Goal: Complete application form

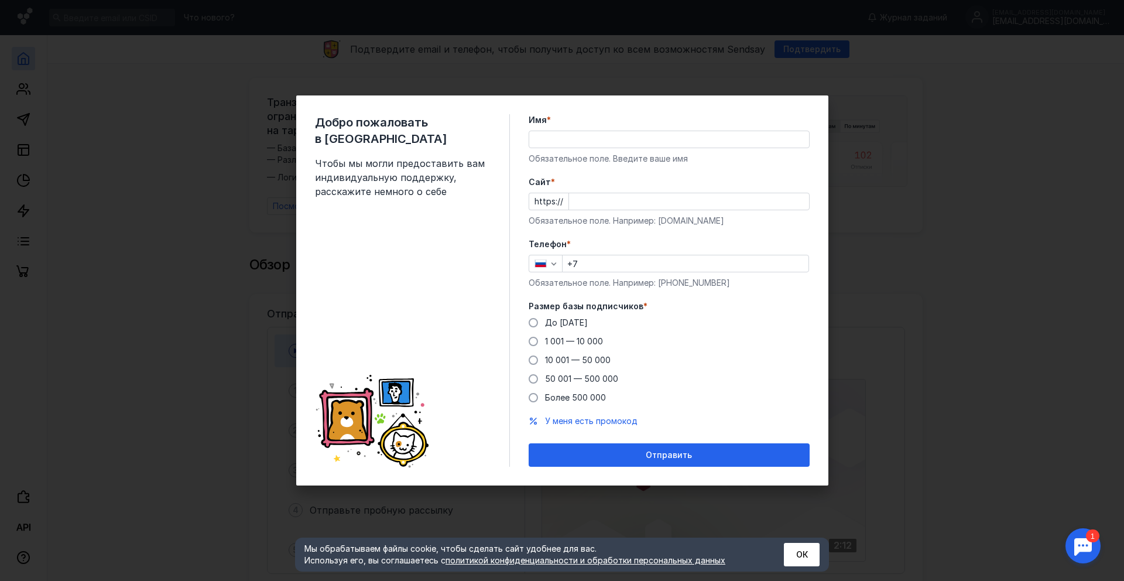
click at [595, 149] on div "Имя * Обязательное поле. Введите ваше имя" at bounding box center [669, 139] width 281 height 50
click at [587, 148] on div at bounding box center [669, 140] width 281 height 18
click at [584, 145] on input "Имя *" at bounding box center [669, 139] width 280 height 16
type input "АЛм"
type input "алмаз"
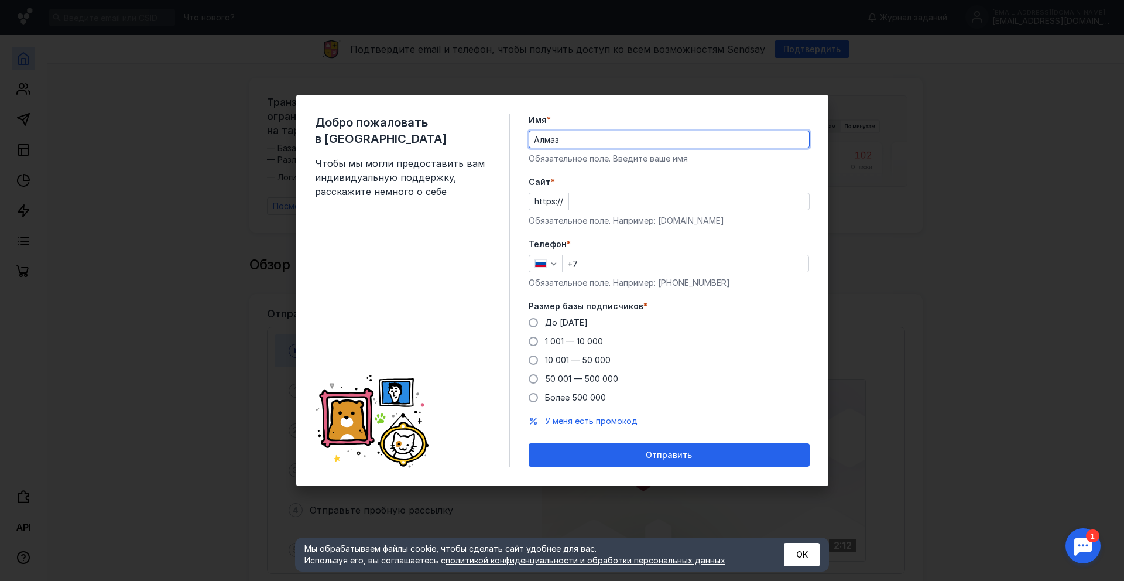
type input "Алмаз"
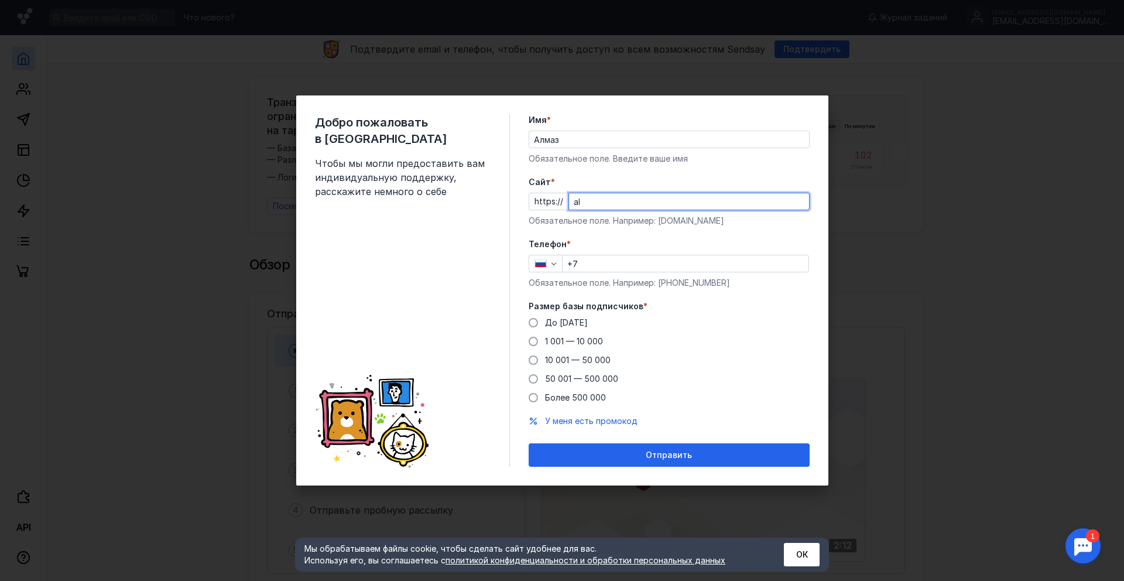
type input "a"
type input "[DOMAIN_NAME]"
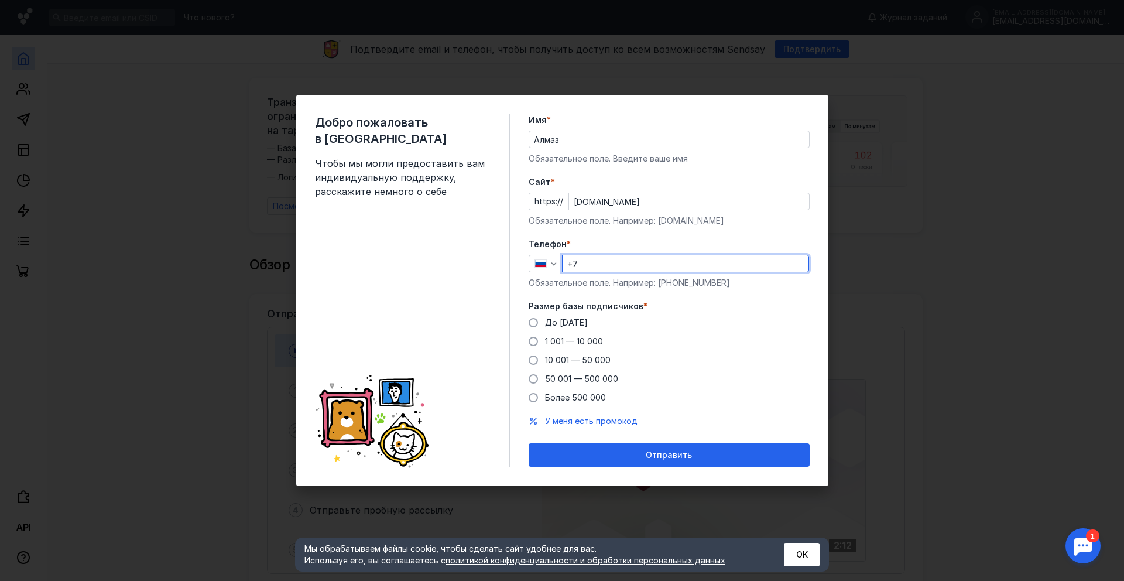
click at [630, 255] on input "+7" at bounding box center [686, 263] width 246 height 16
click at [636, 257] on input "+7" at bounding box center [686, 263] width 246 height 16
type input "[PHONE_NUMBER]"
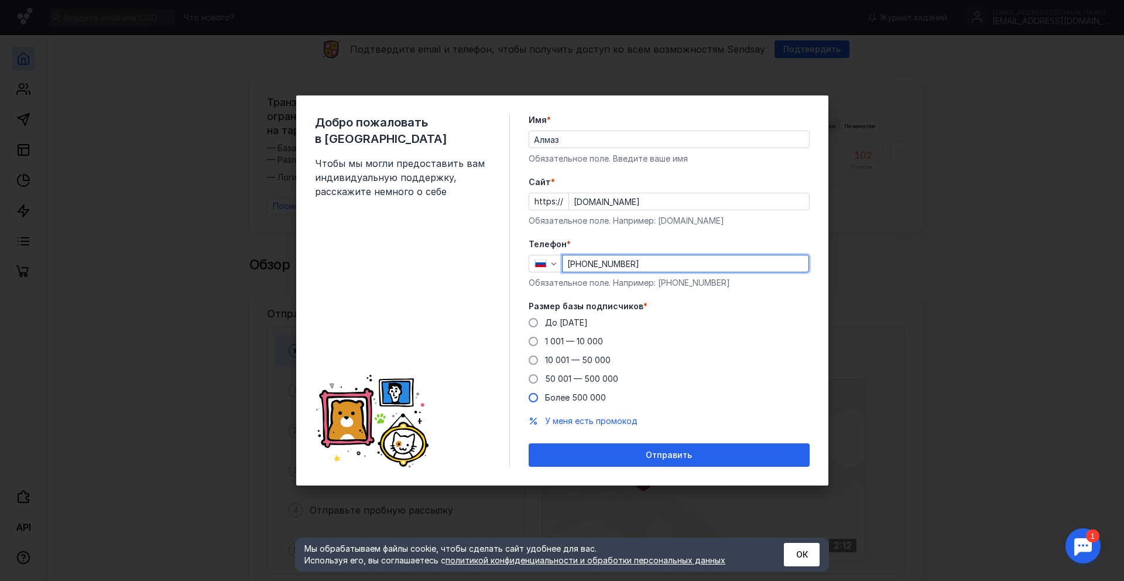
click at [554, 393] on span "Более 500 000" at bounding box center [575, 397] width 61 height 10
click at [0, 0] on input "Более 500 000" at bounding box center [0, 0] width 0 height 0
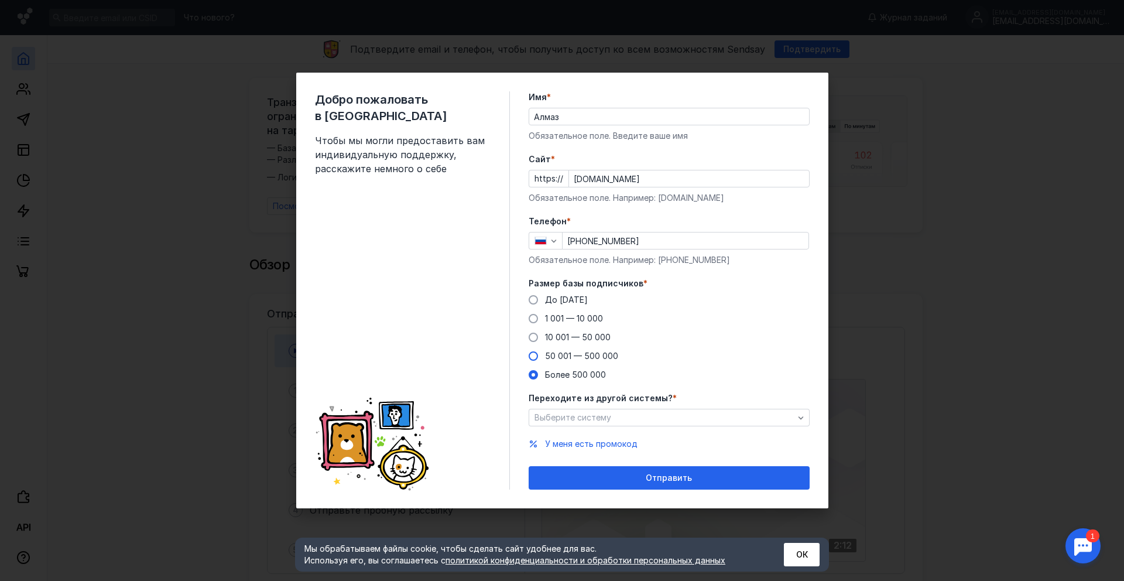
click at [566, 359] on span "50 001 — 500 000" at bounding box center [581, 356] width 73 height 10
click at [0, 0] on input "50 001 — 500 000" at bounding box center [0, 0] width 0 height 0
click at [568, 421] on span "Выберите систему" at bounding box center [572, 417] width 77 height 10
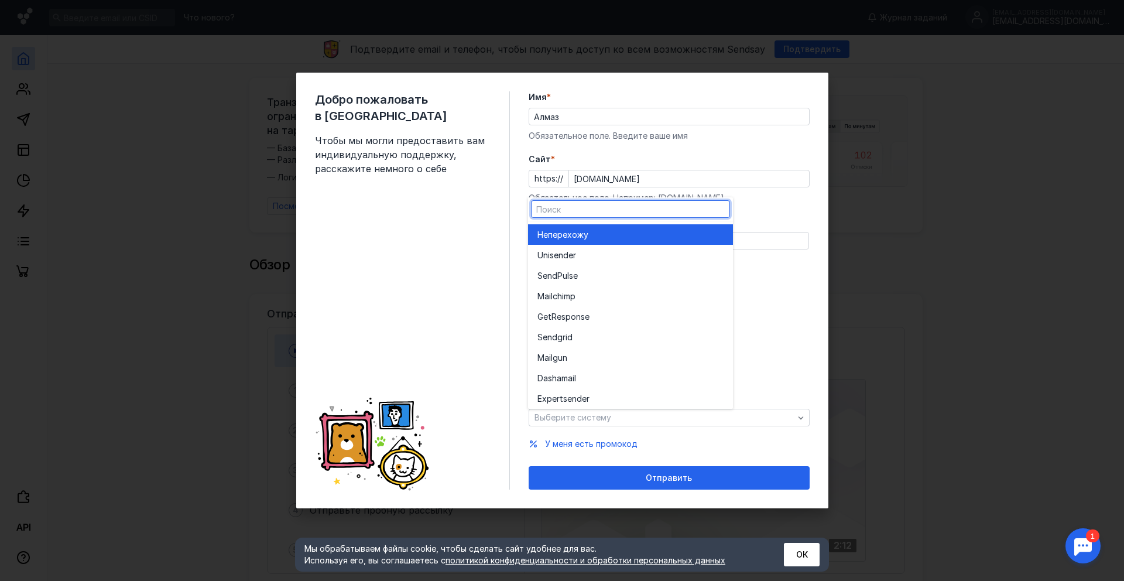
click at [577, 225] on div "Не перехожу" at bounding box center [630, 234] width 186 height 20
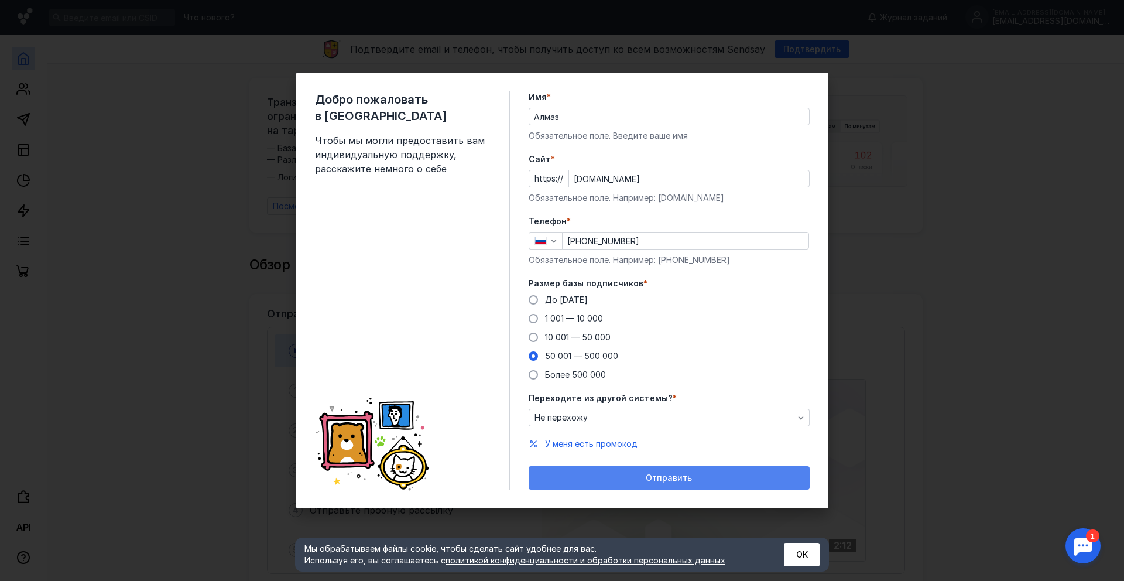
click at [628, 469] on div "Отправить" at bounding box center [669, 477] width 281 height 23
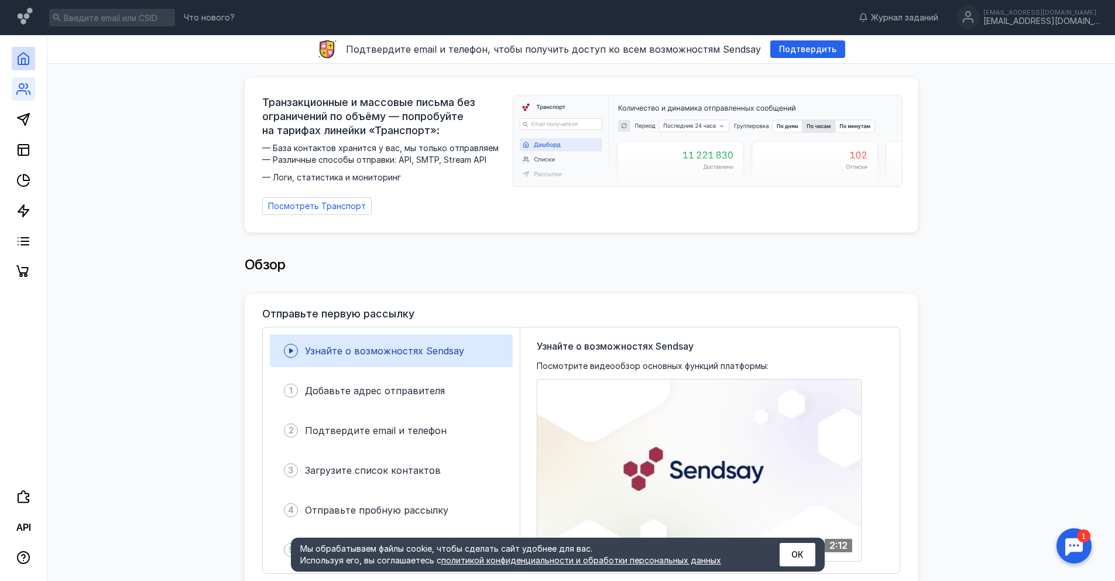
click at [24, 97] on link at bounding box center [23, 88] width 23 height 23
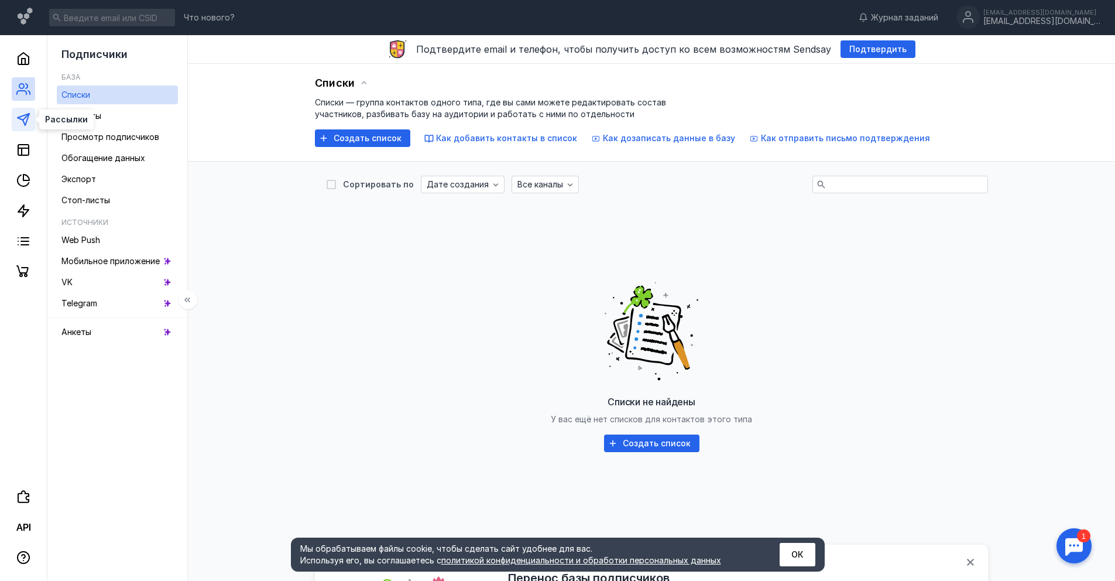
click at [24, 115] on polygon at bounding box center [24, 120] width 12 height 12
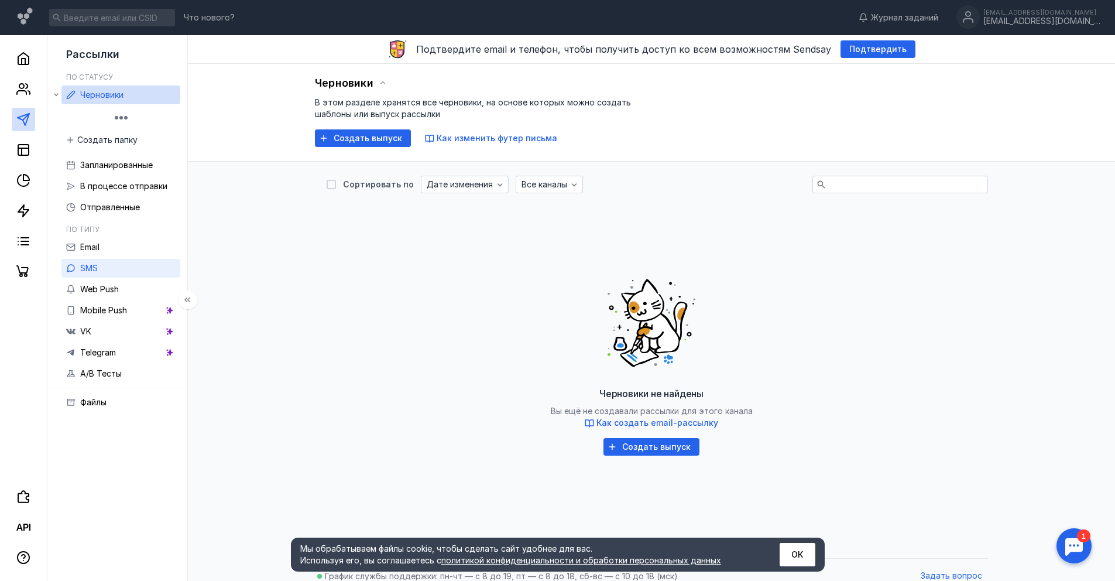
click at [114, 259] on link "SMS" at bounding box center [120, 268] width 119 height 19
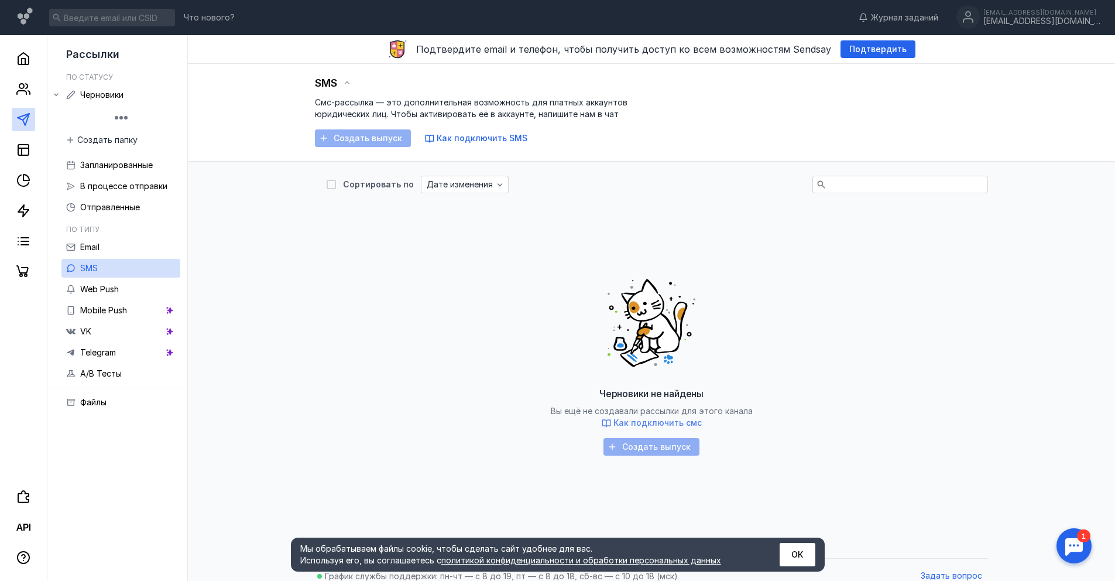
click at [660, 426] on span "Как подключить смс" at bounding box center [657, 422] width 88 height 10
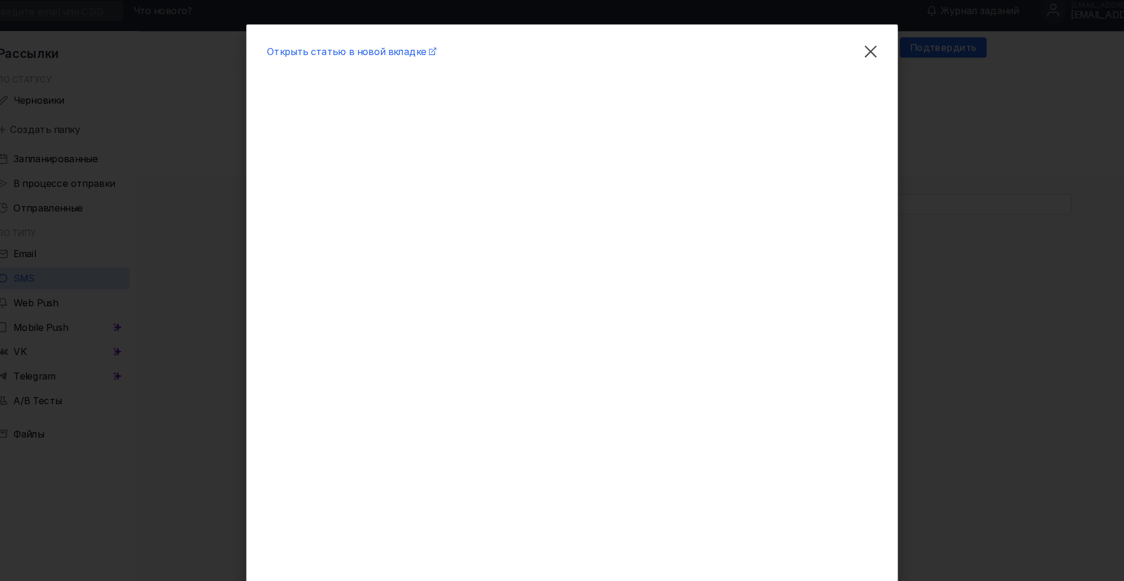
click at [934, 218] on div "Открыть статью в новой вкладке" at bounding box center [562, 290] width 1124 height 581
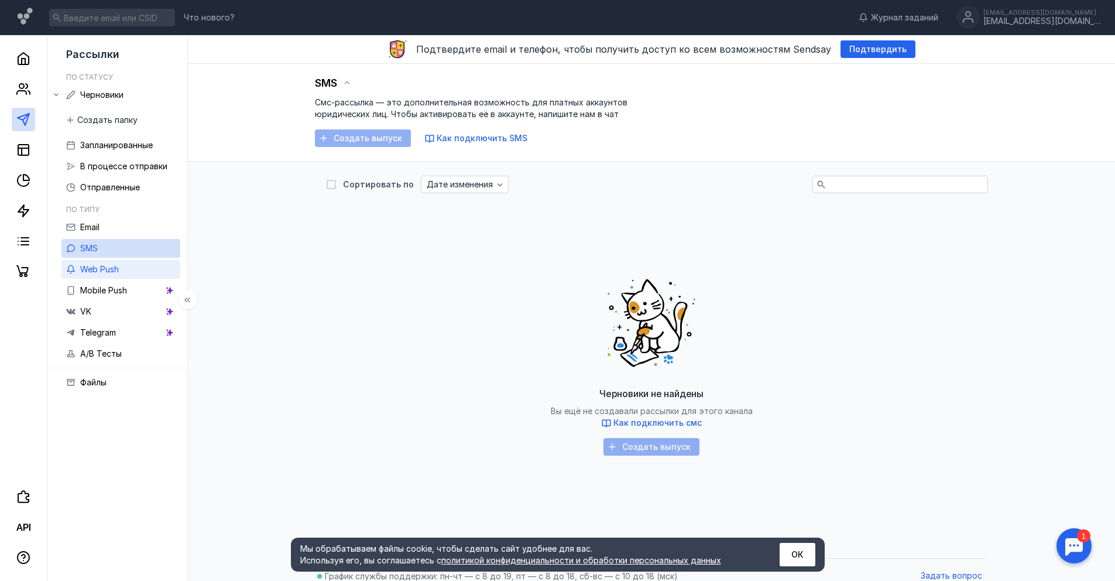
click at [108, 268] on span "Web Push" at bounding box center [99, 269] width 39 height 10
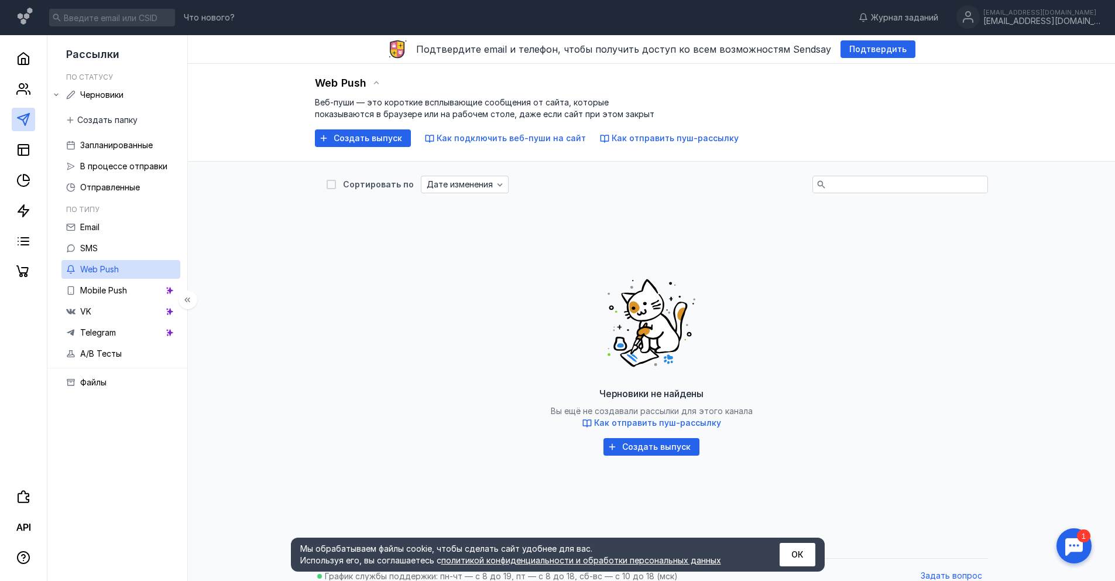
click at [112, 276] on link "Web Push" at bounding box center [120, 269] width 119 height 19
click at [112, 287] on span "Mobile Push" at bounding box center [103, 290] width 47 height 10
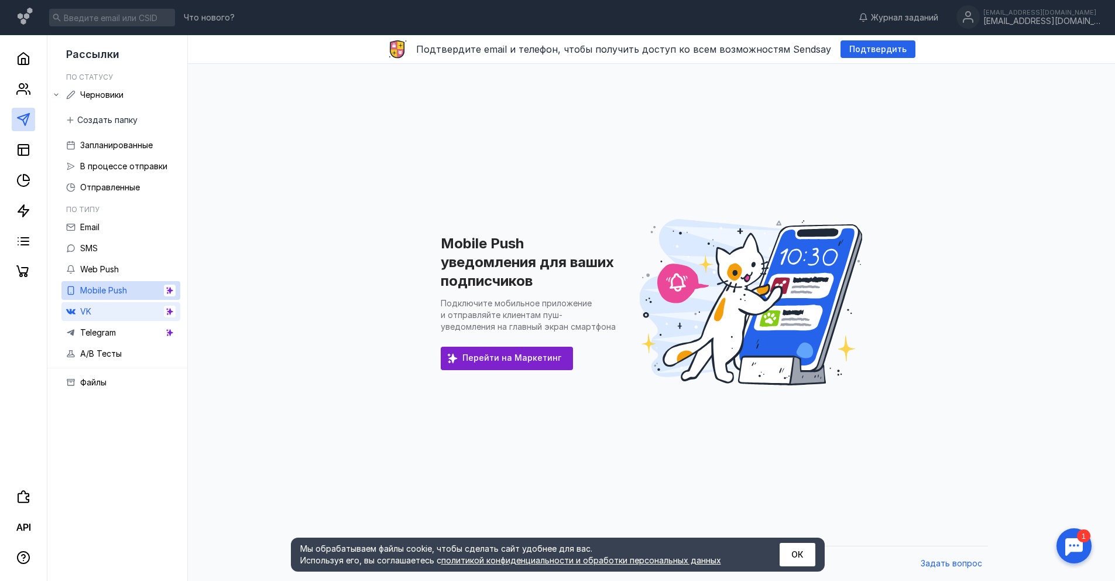
click at [119, 311] on link "VK" at bounding box center [120, 311] width 119 height 19
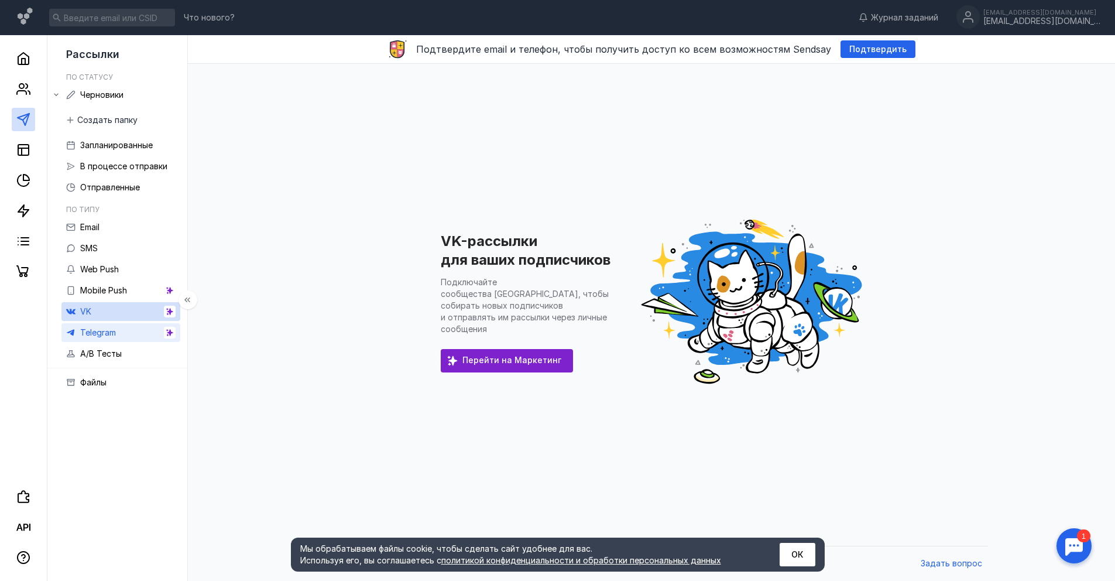
click at [119, 339] on link "Telegram" at bounding box center [120, 332] width 119 height 19
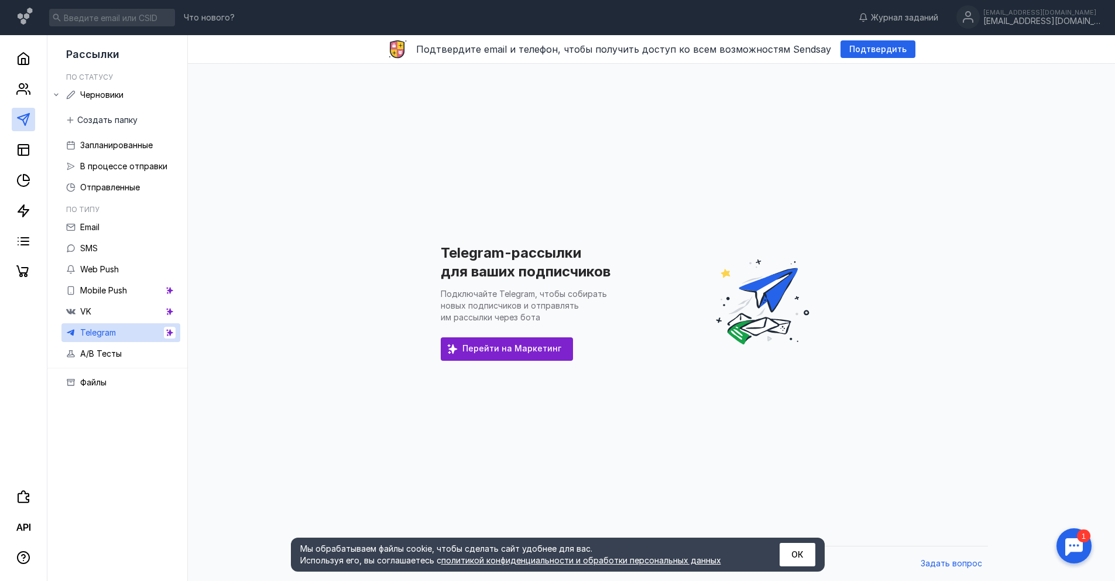
click at [1085, 553] on div at bounding box center [1074, 545] width 36 height 36
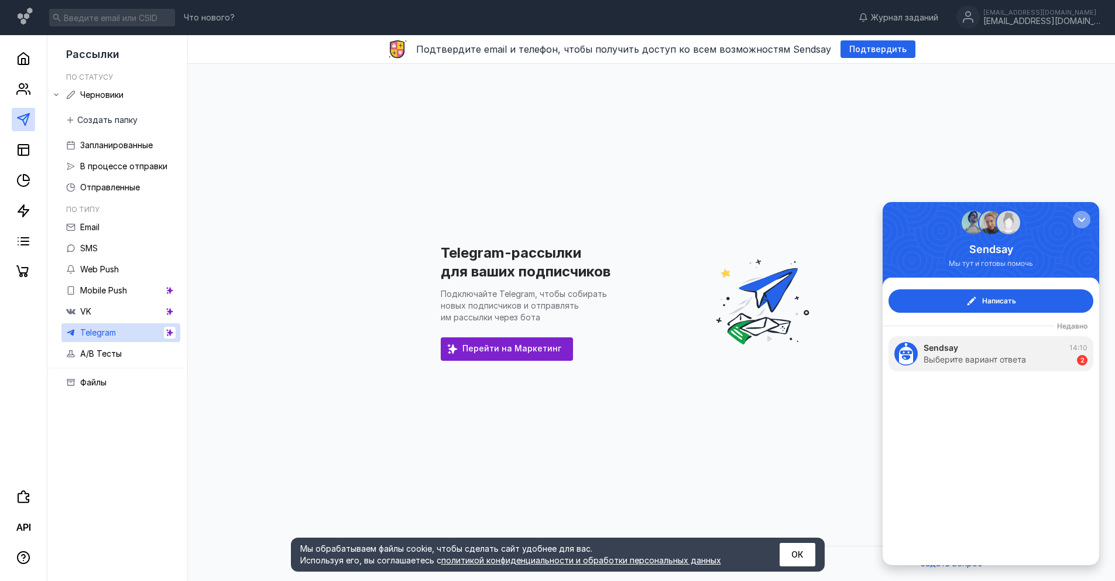
click at [1079, 220] on div "button" at bounding box center [1082, 220] width 12 height 12
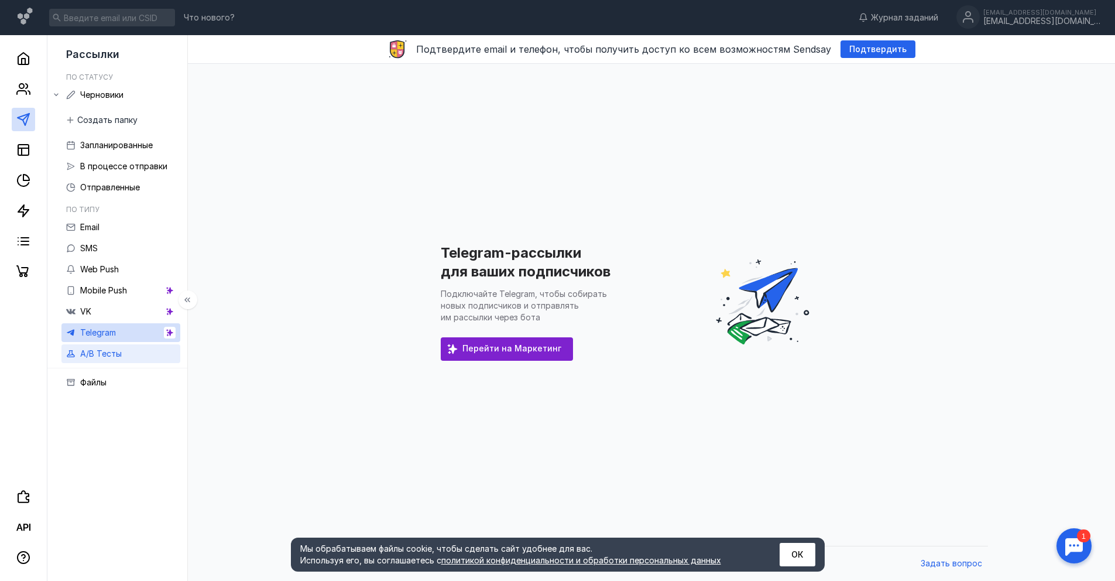
click at [128, 359] on link "A/B Тесты" at bounding box center [120, 353] width 119 height 19
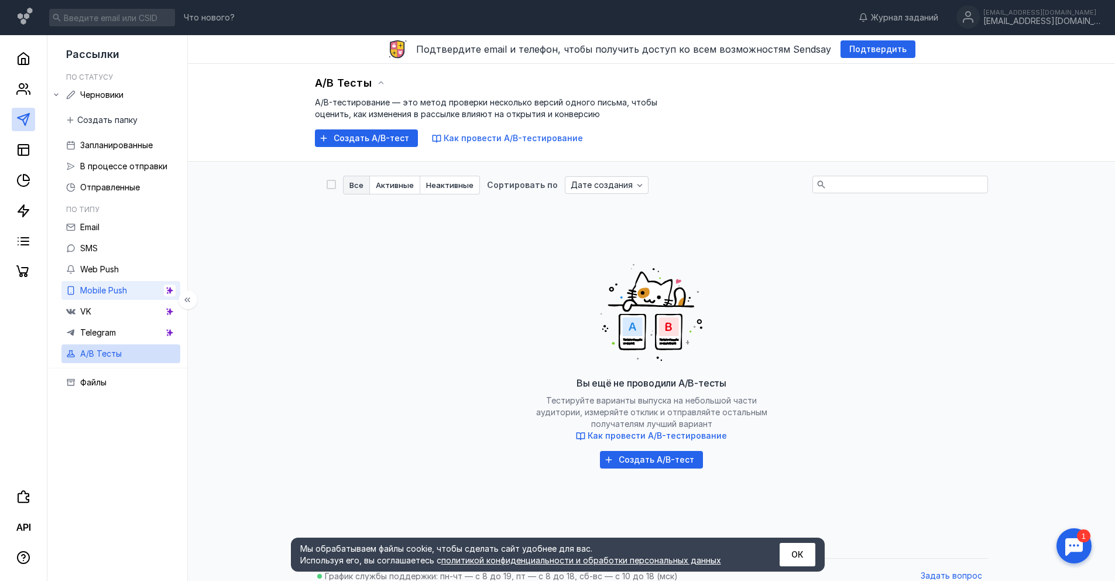
click at [123, 292] on span "Mobile Push" at bounding box center [103, 290] width 47 height 10
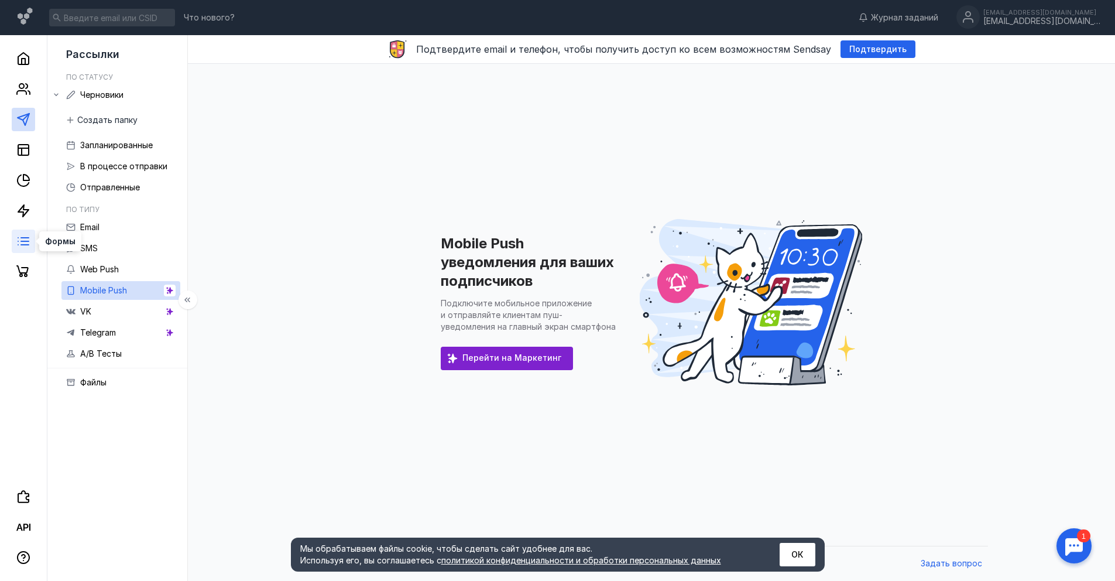
click at [26, 240] on icon at bounding box center [23, 241] width 14 height 14
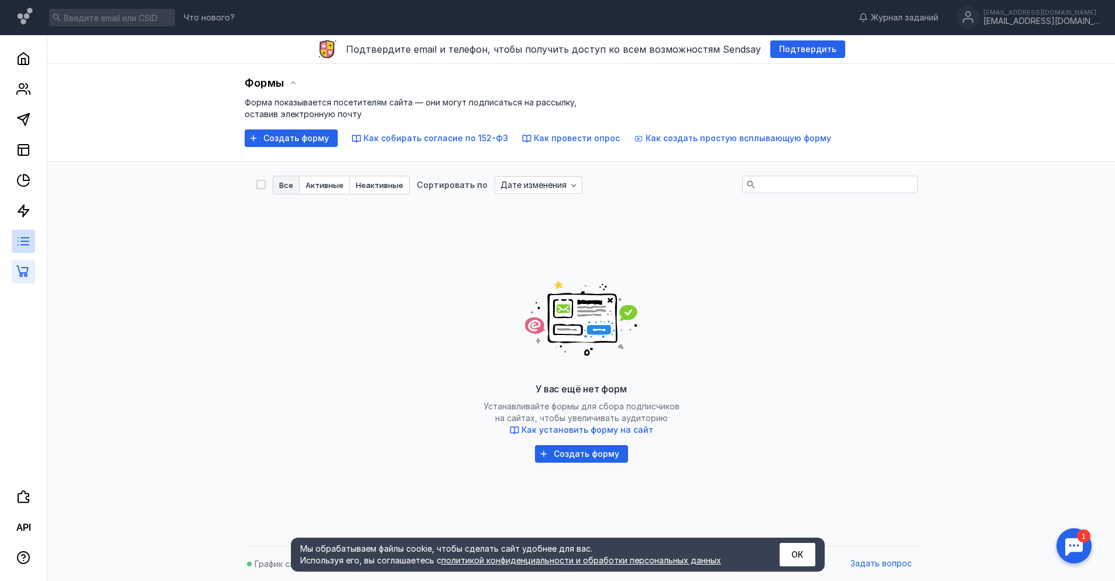
click at [25, 260] on link at bounding box center [23, 271] width 23 height 23
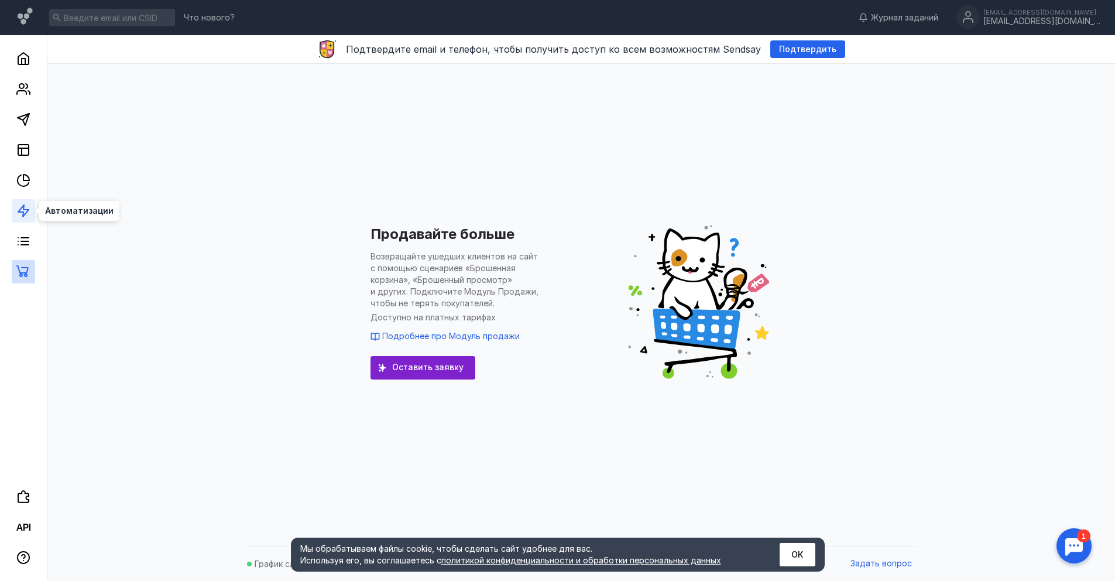
click at [25, 211] on icon at bounding box center [23, 211] width 14 height 14
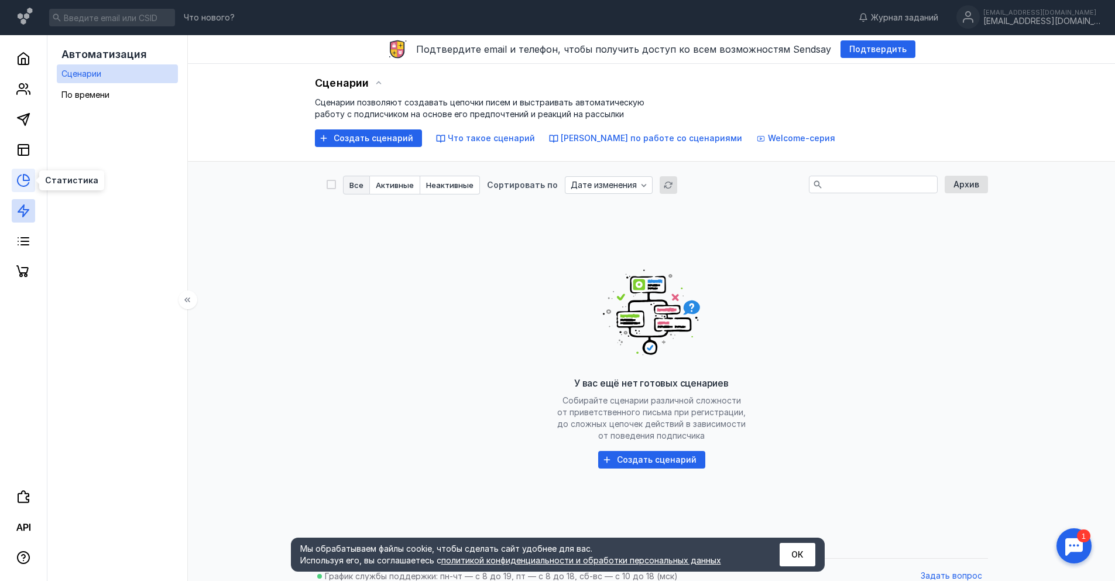
click at [20, 176] on icon at bounding box center [23, 180] width 14 height 14
